Goal: Information Seeking & Learning: Learn about a topic

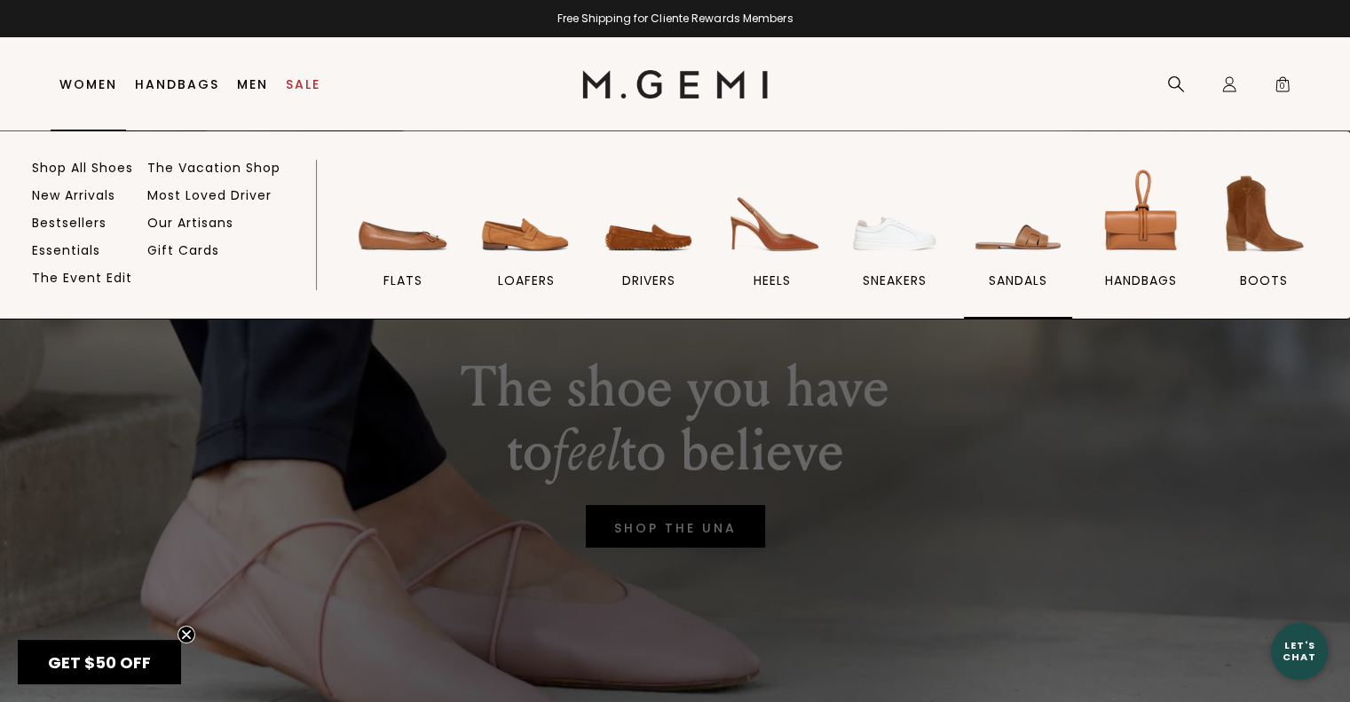
click at [1007, 272] on span "sandals" at bounding box center [1018, 280] width 59 height 16
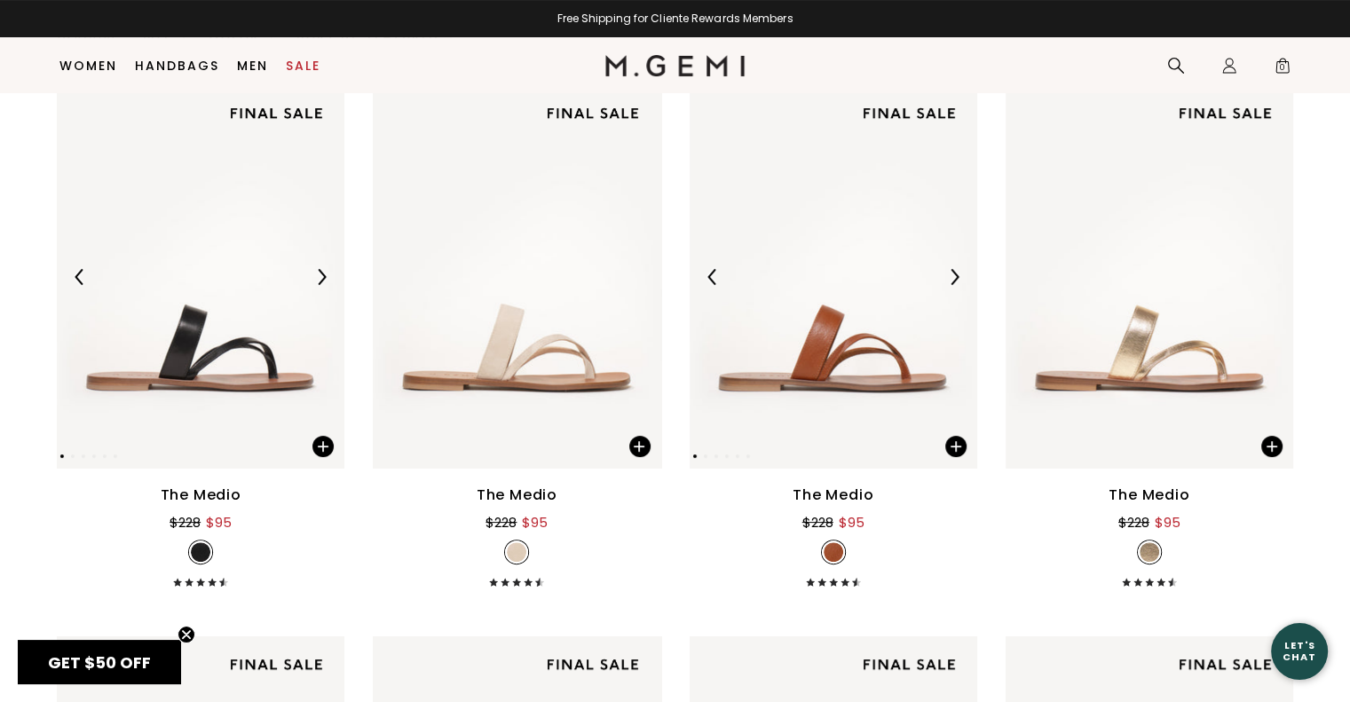
click at [815, 363] on img at bounding box center [833, 276] width 288 height 383
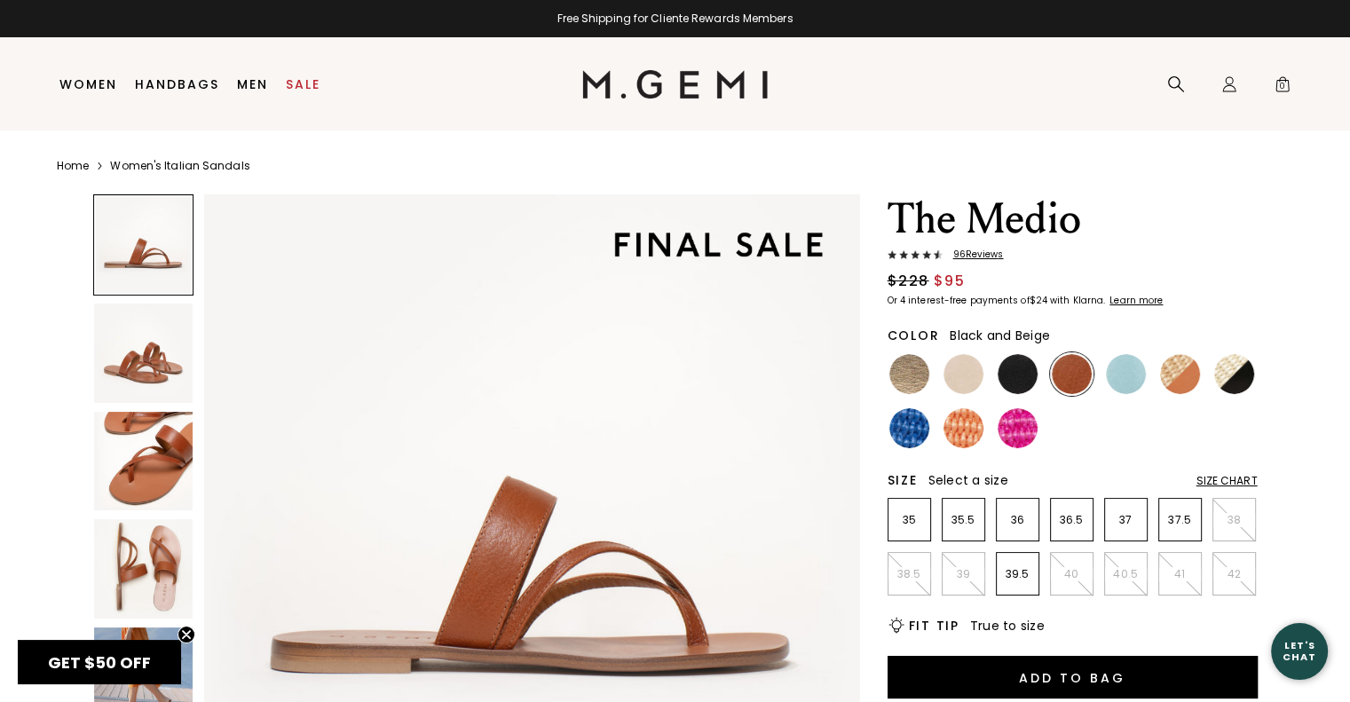
click at [1236, 383] on img at bounding box center [1234, 374] width 40 height 40
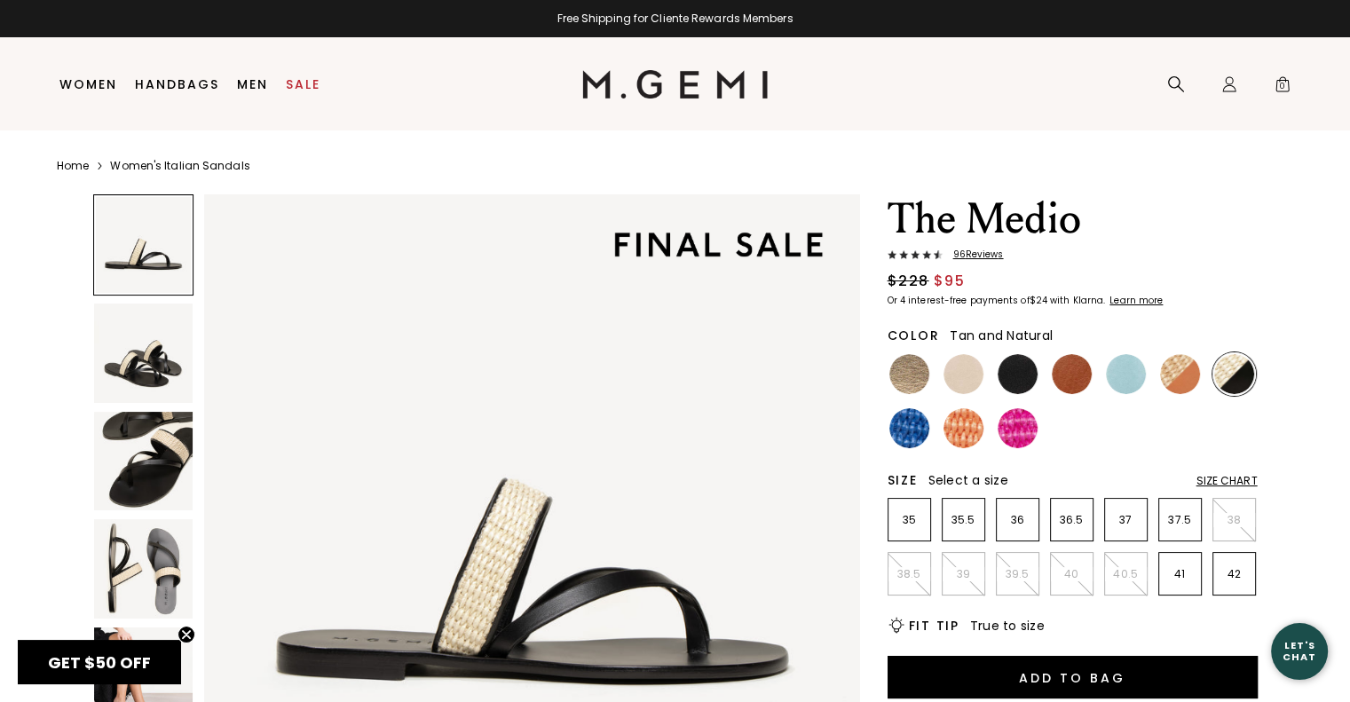
click at [1196, 376] on img at bounding box center [1180, 374] width 40 height 40
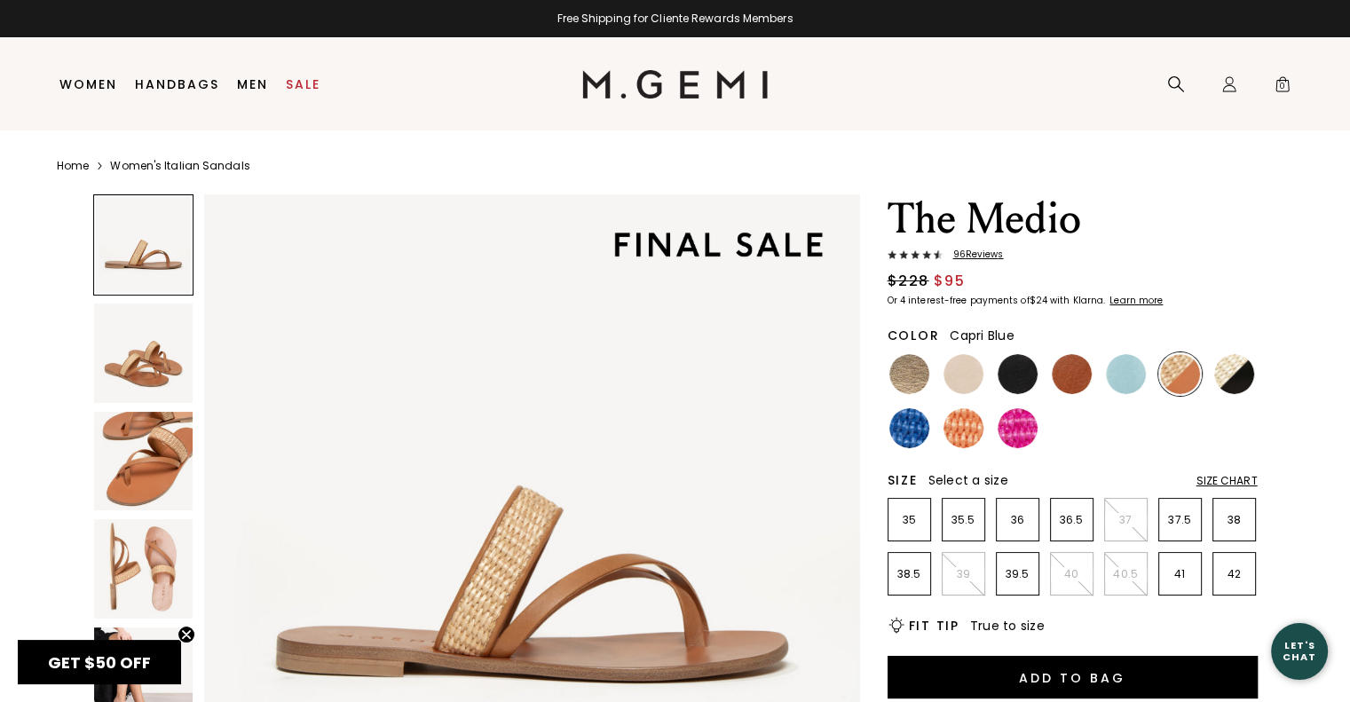
click at [1136, 378] on img at bounding box center [1126, 374] width 40 height 40
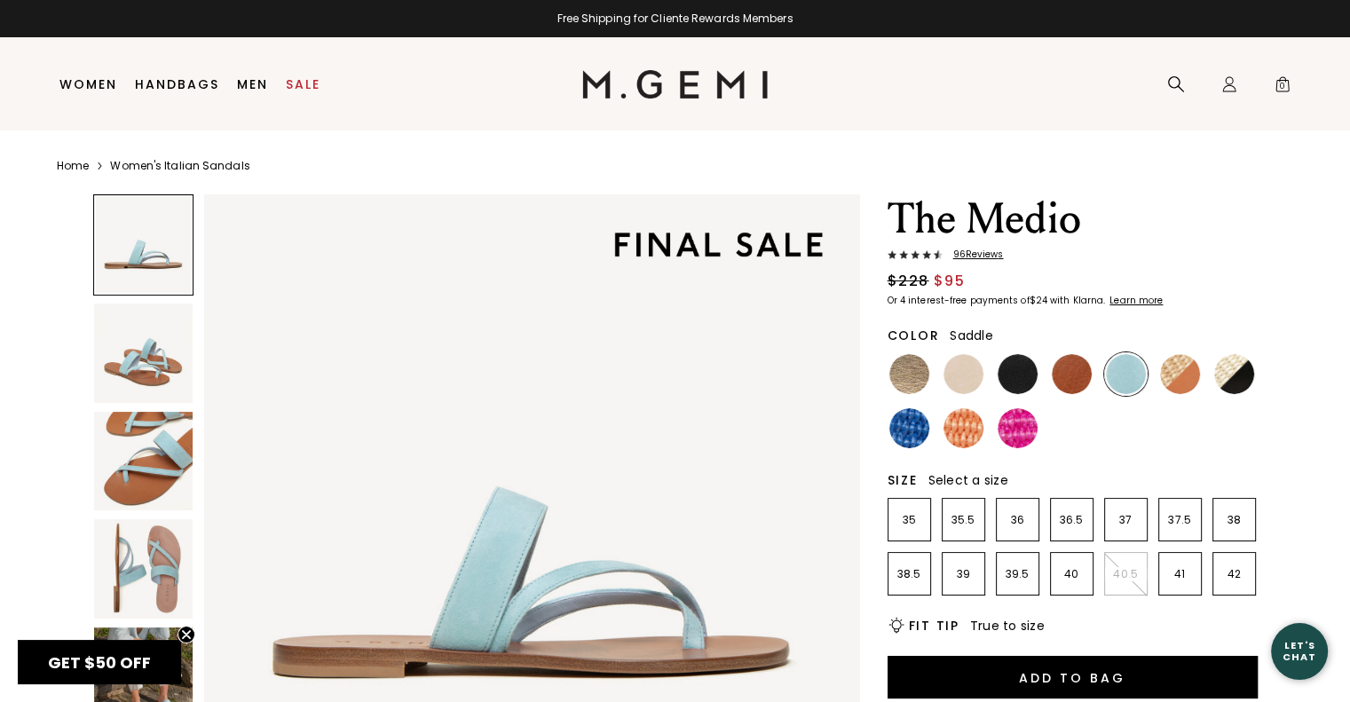
click at [1068, 376] on img at bounding box center [1072, 374] width 40 height 40
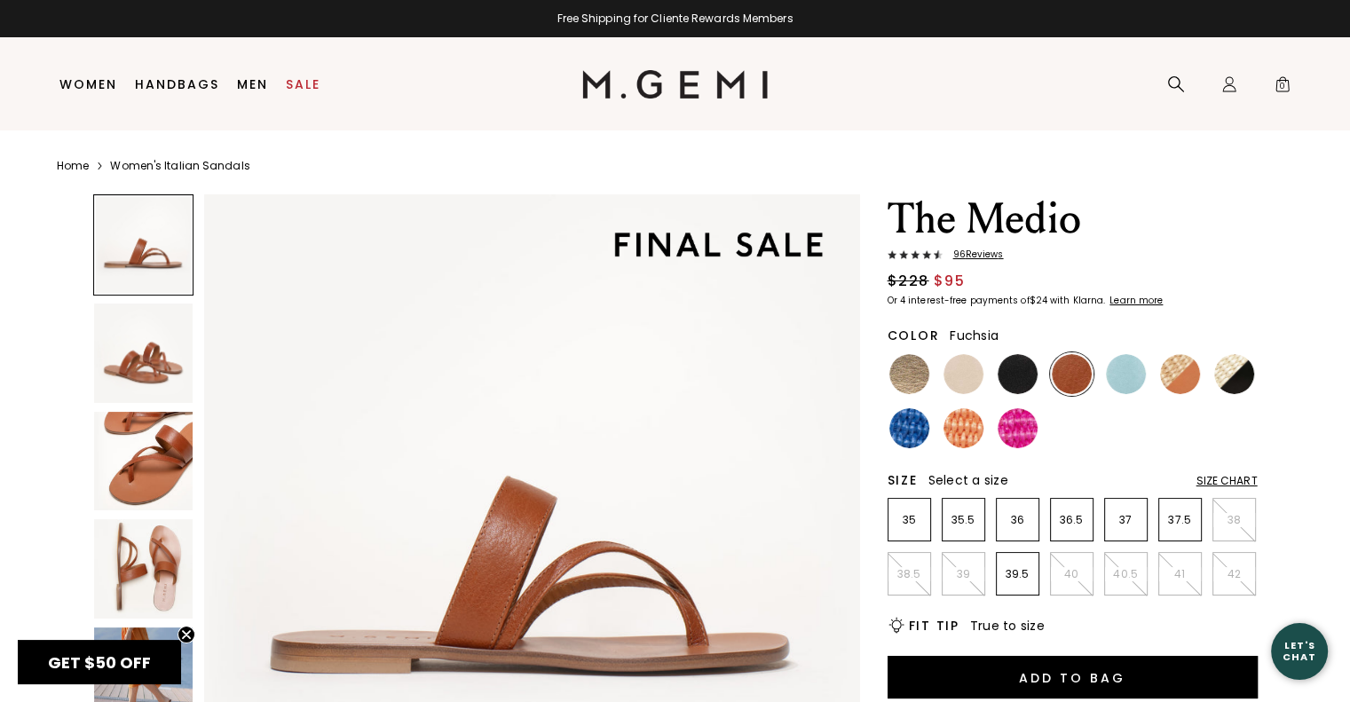
click at [1027, 432] on img at bounding box center [1017, 428] width 40 height 40
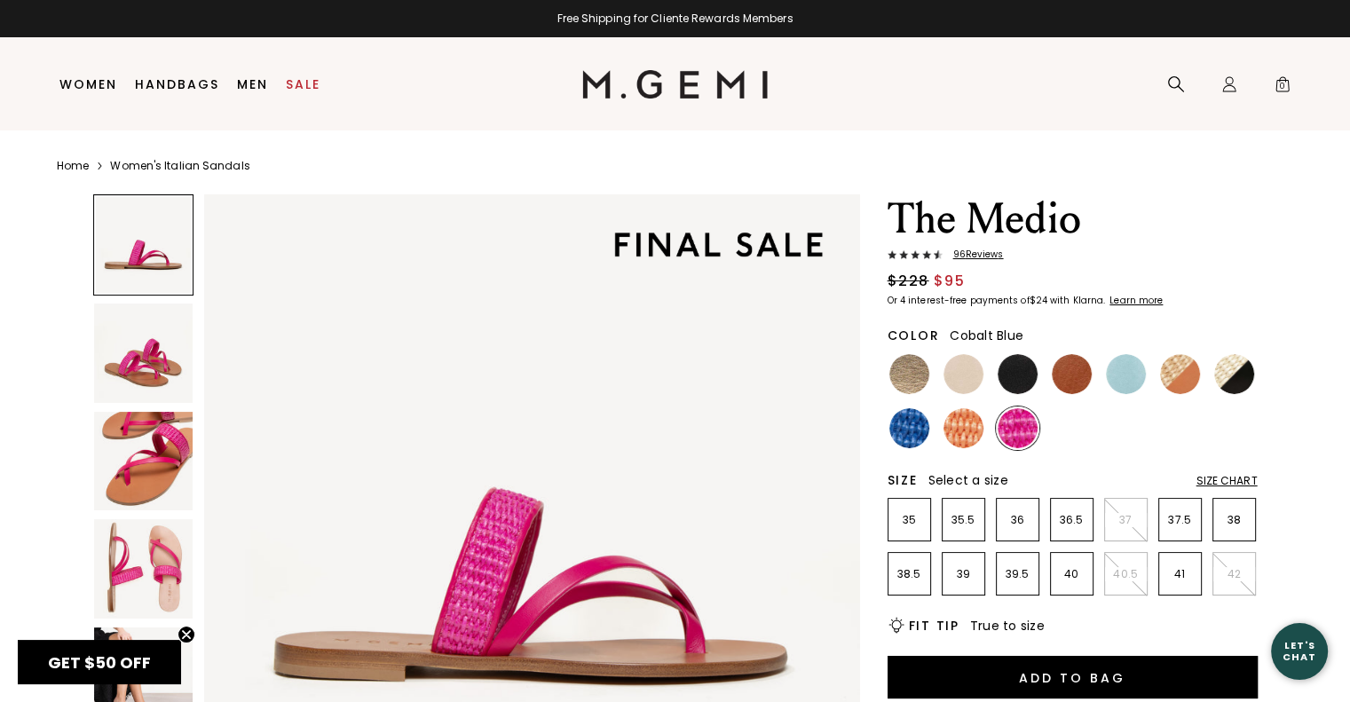
click at [916, 435] on img at bounding box center [909, 428] width 40 height 40
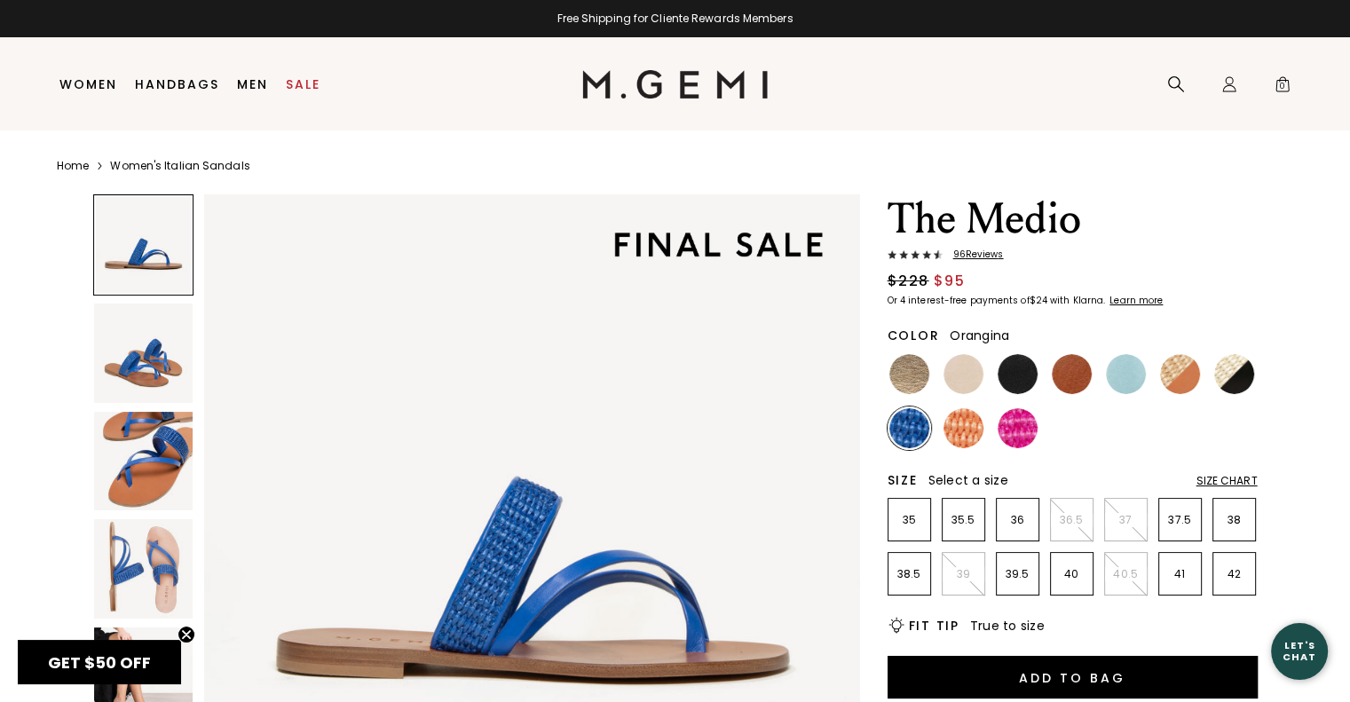
click at [976, 424] on img at bounding box center [963, 428] width 40 height 40
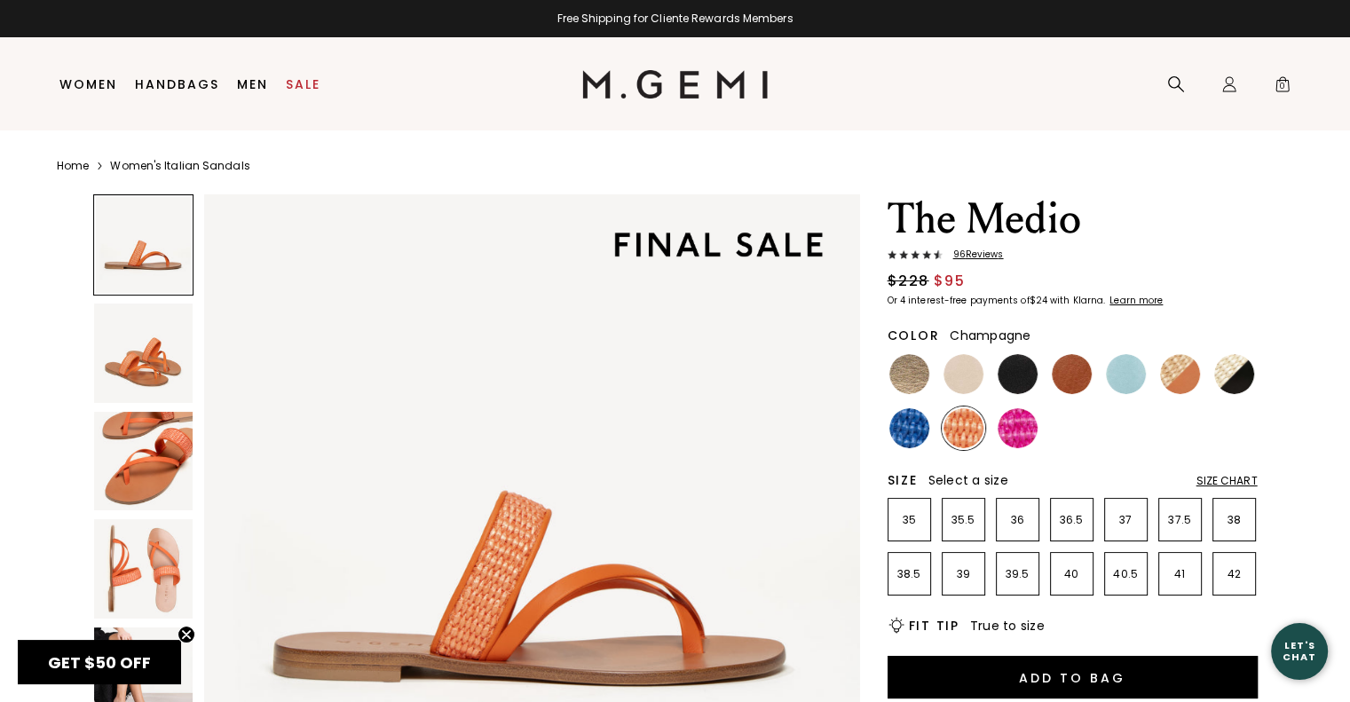
click at [910, 374] on img at bounding box center [909, 374] width 40 height 40
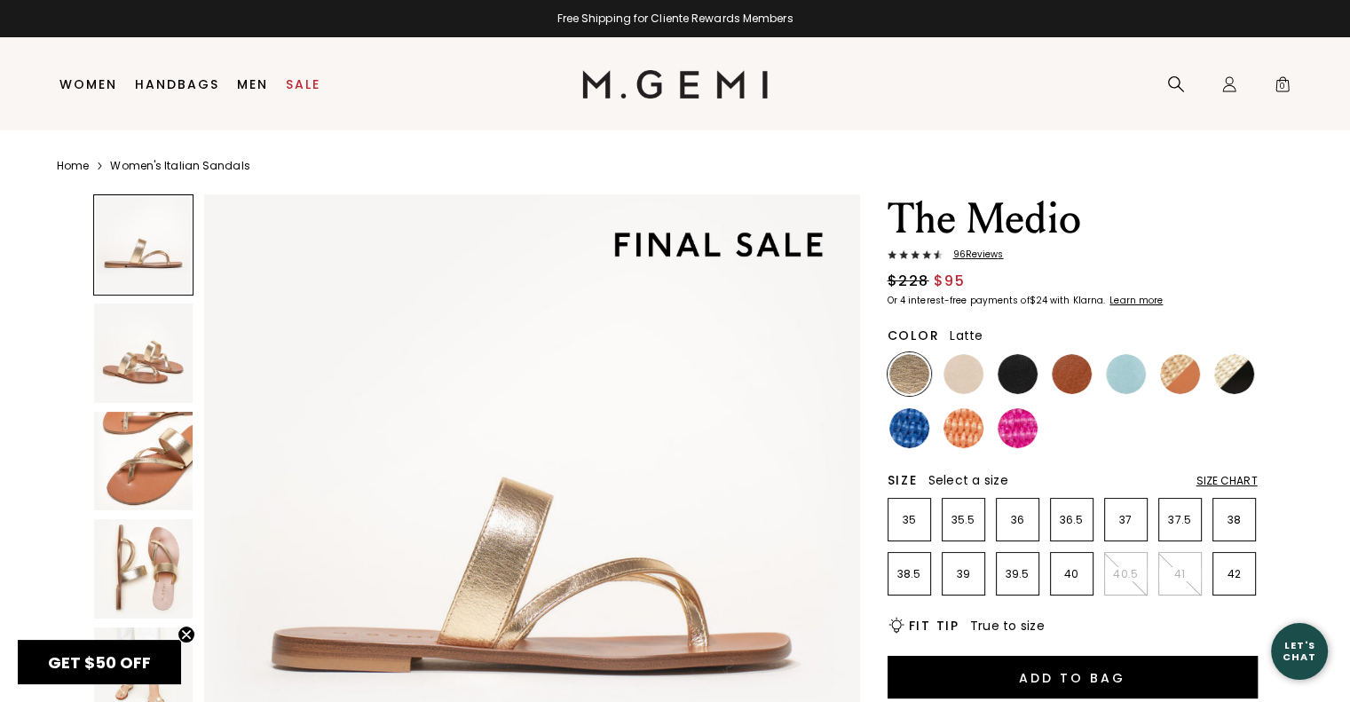
click at [952, 381] on img at bounding box center [963, 374] width 40 height 40
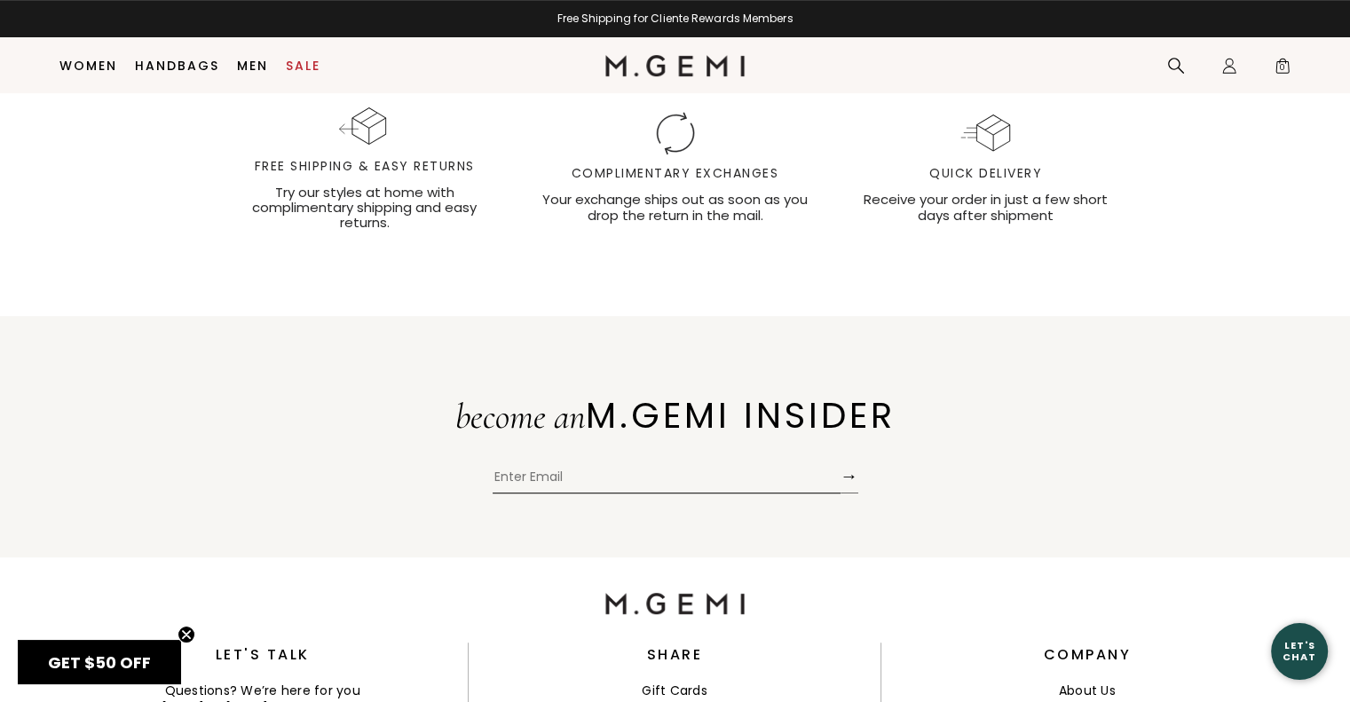
scroll to position [8008, 0]
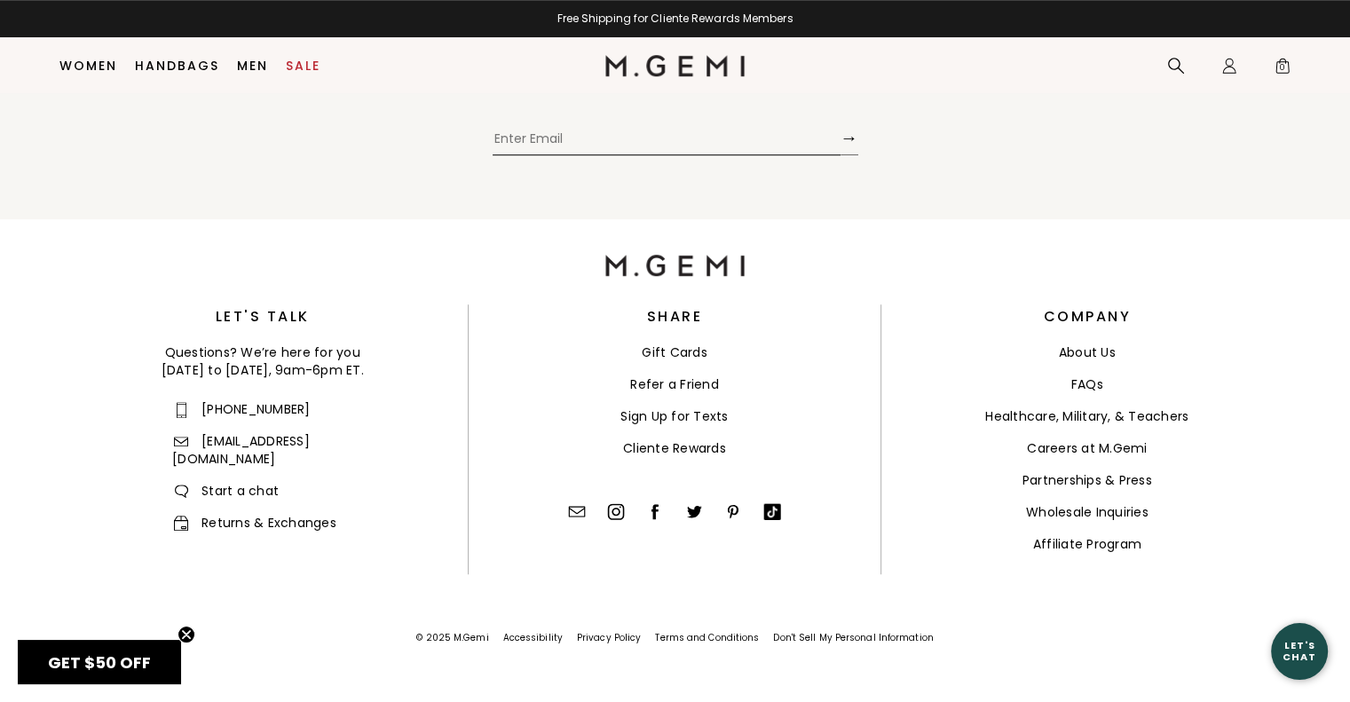
click at [1086, 385] on link "FAQs" at bounding box center [1087, 384] width 32 height 18
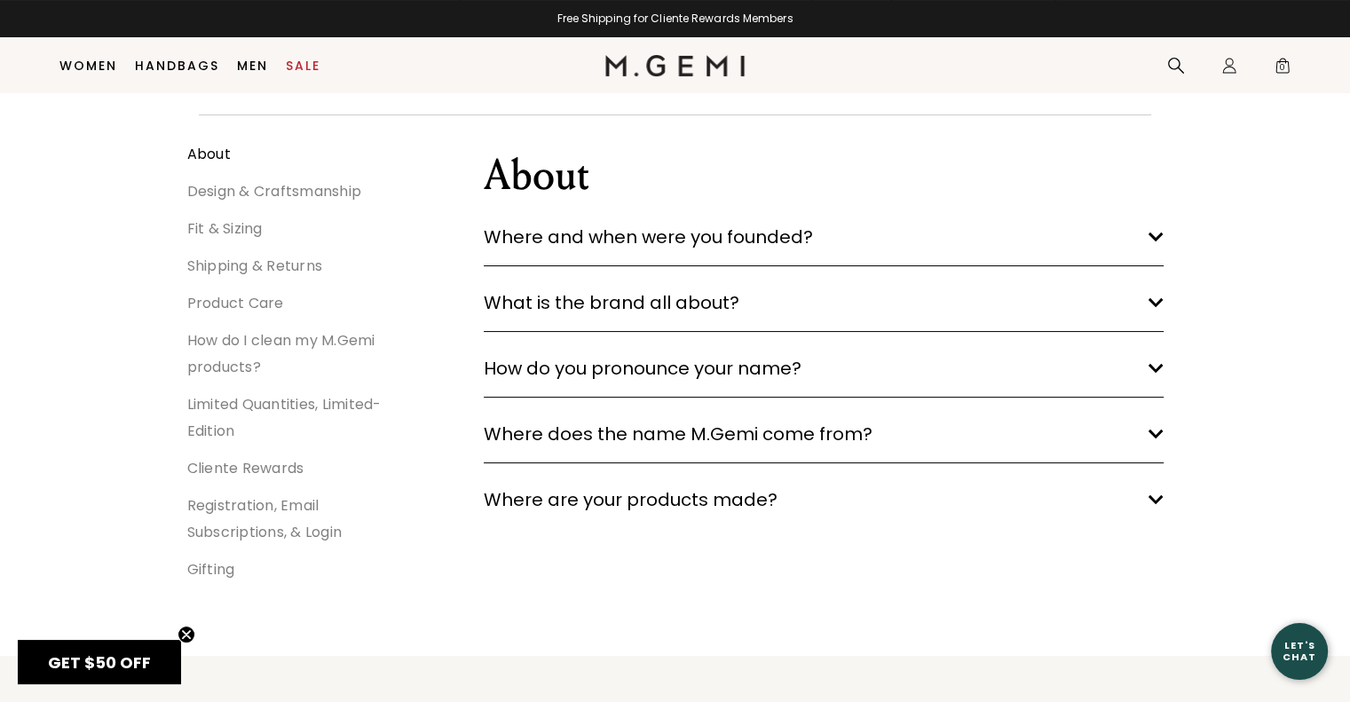
scroll to position [228, 0]
click at [1157, 362] on icon "arrow down" at bounding box center [1155, 367] width 16 height 11
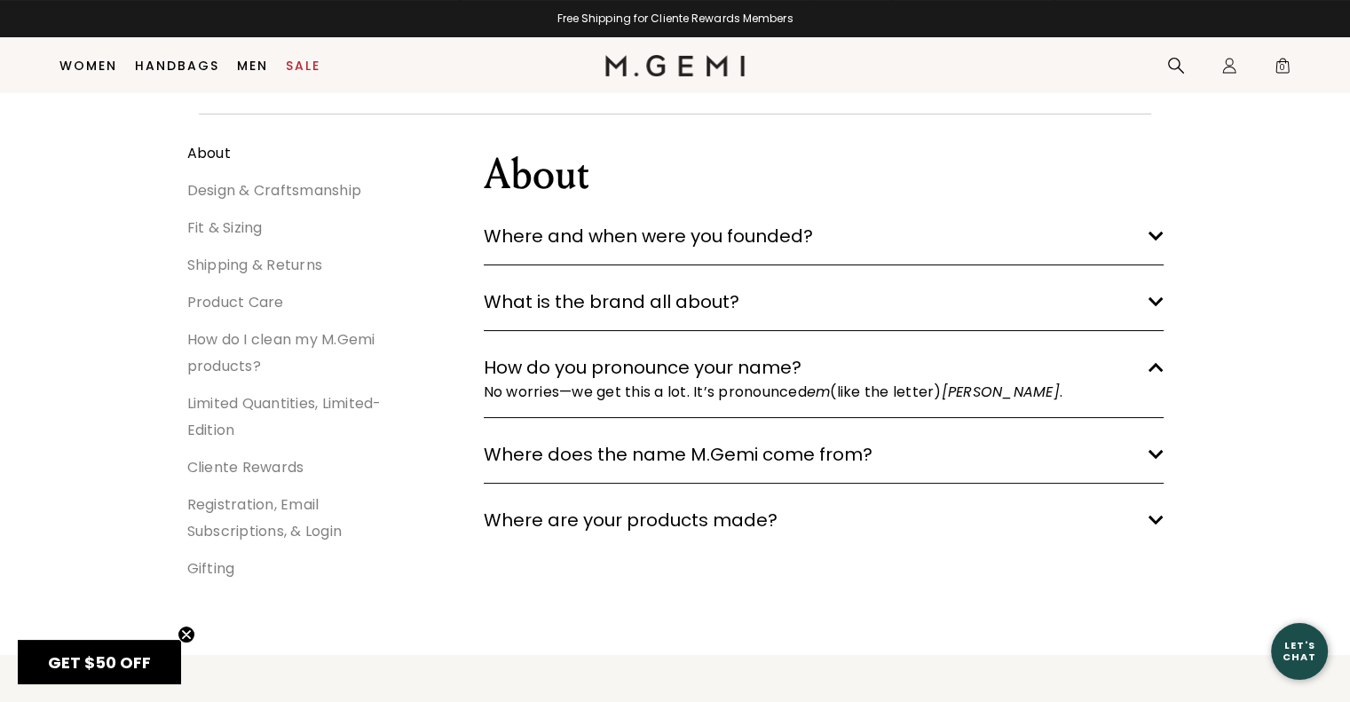
click at [1161, 518] on icon "arrow down" at bounding box center [1155, 520] width 16 height 11
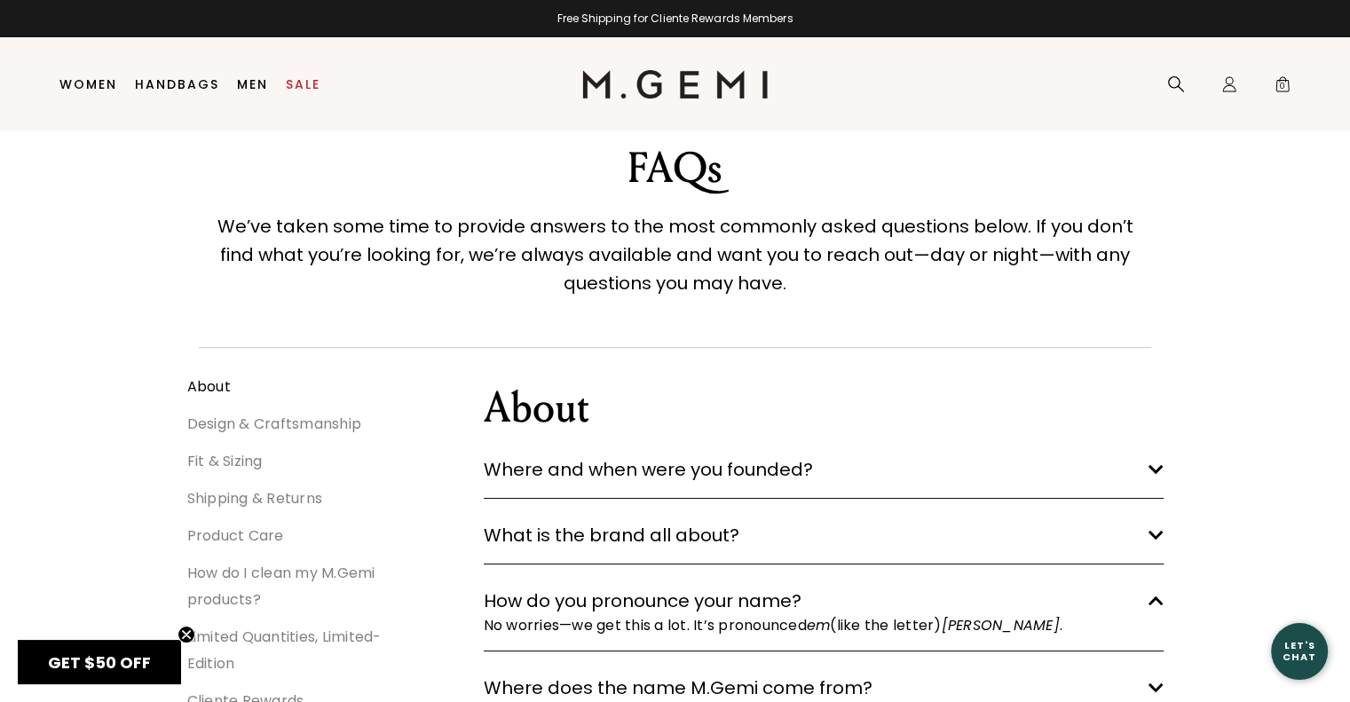
scroll to position [0, 0]
